Goal: Go to known website: Access a specific website the user already knows

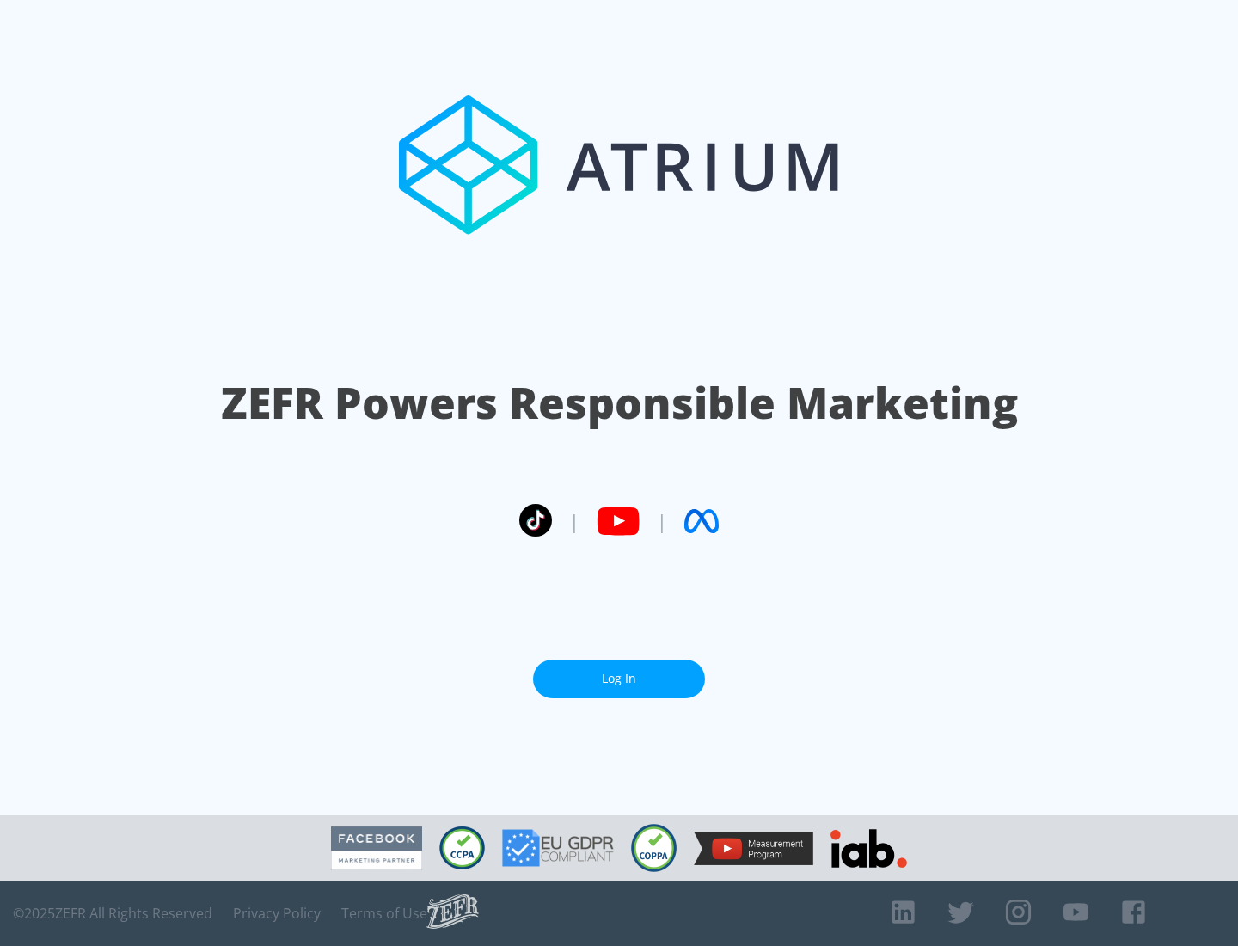
click at [619, 678] on link "Log In" at bounding box center [619, 678] width 172 height 39
